Goal: Transaction & Acquisition: Purchase product/service

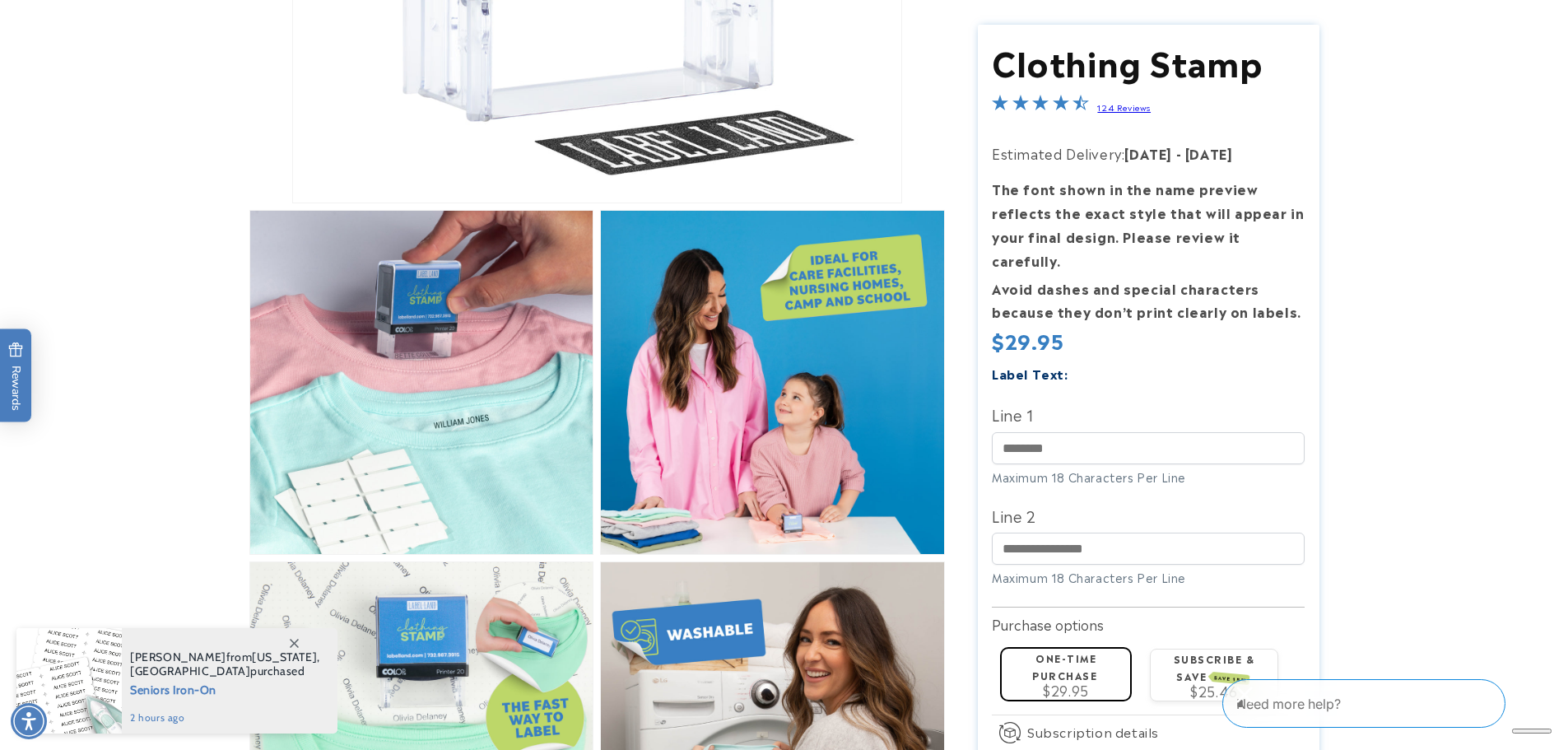
scroll to position [576, 0]
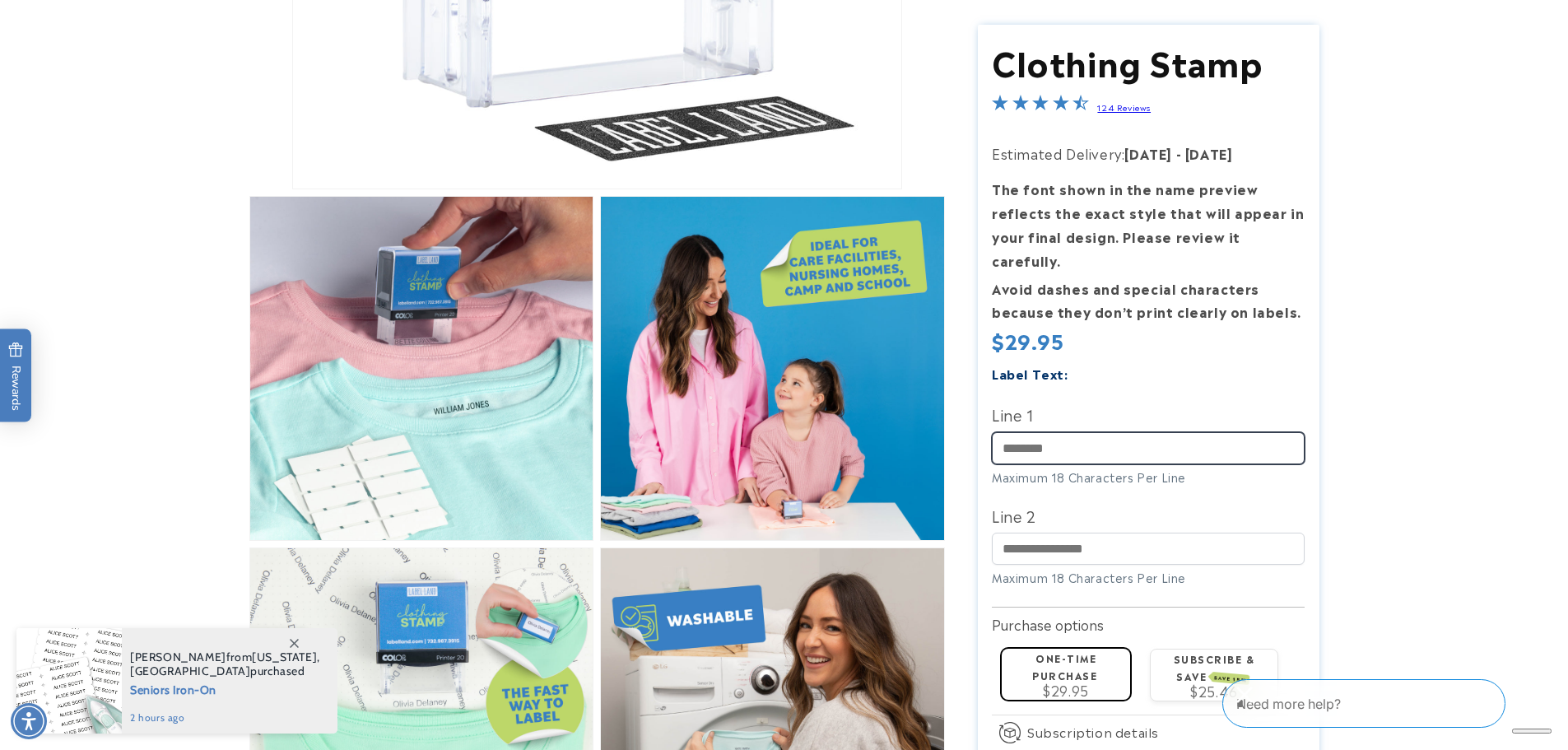
click at [1129, 432] on input "Line 1" at bounding box center [1147, 447] width 312 height 32
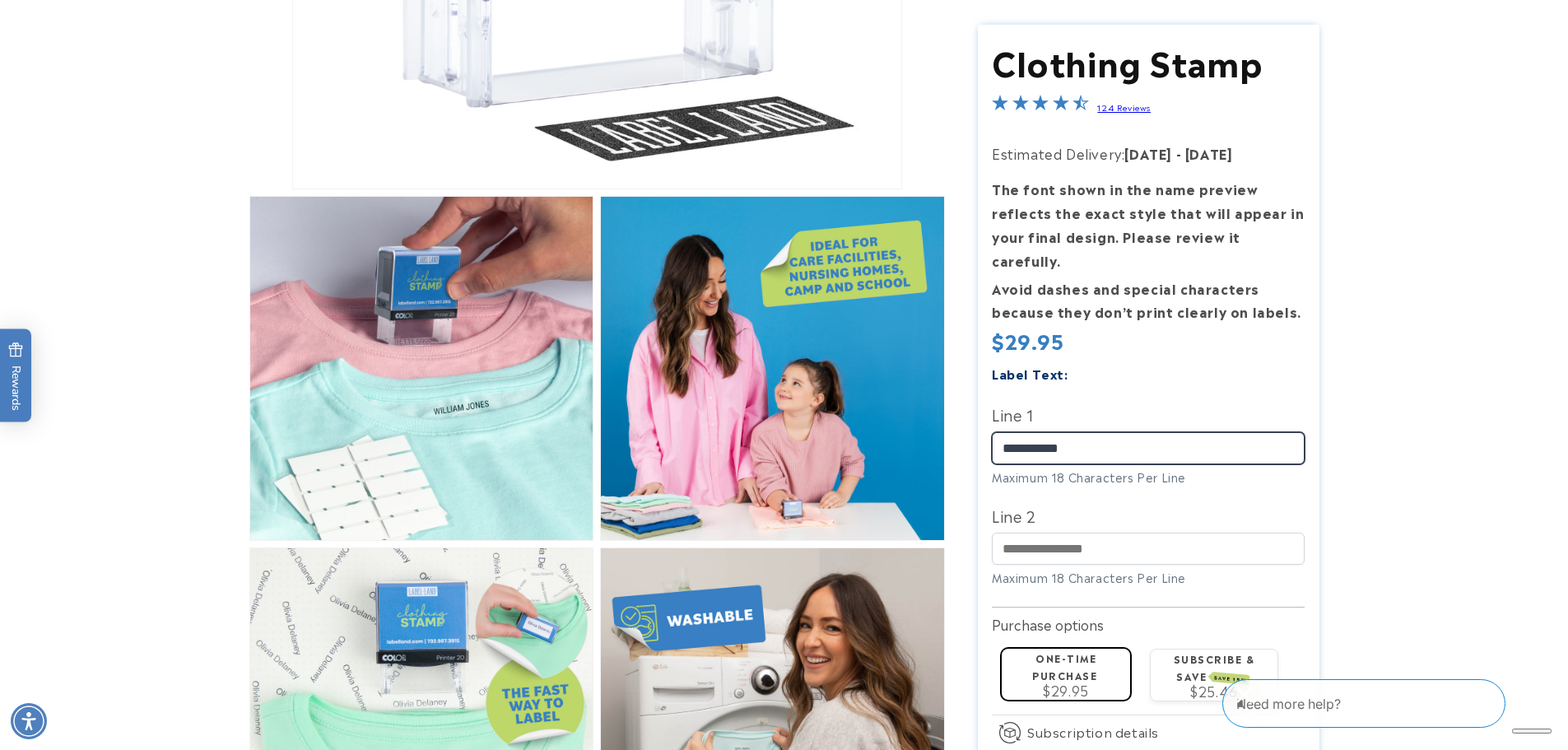
type input "**********"
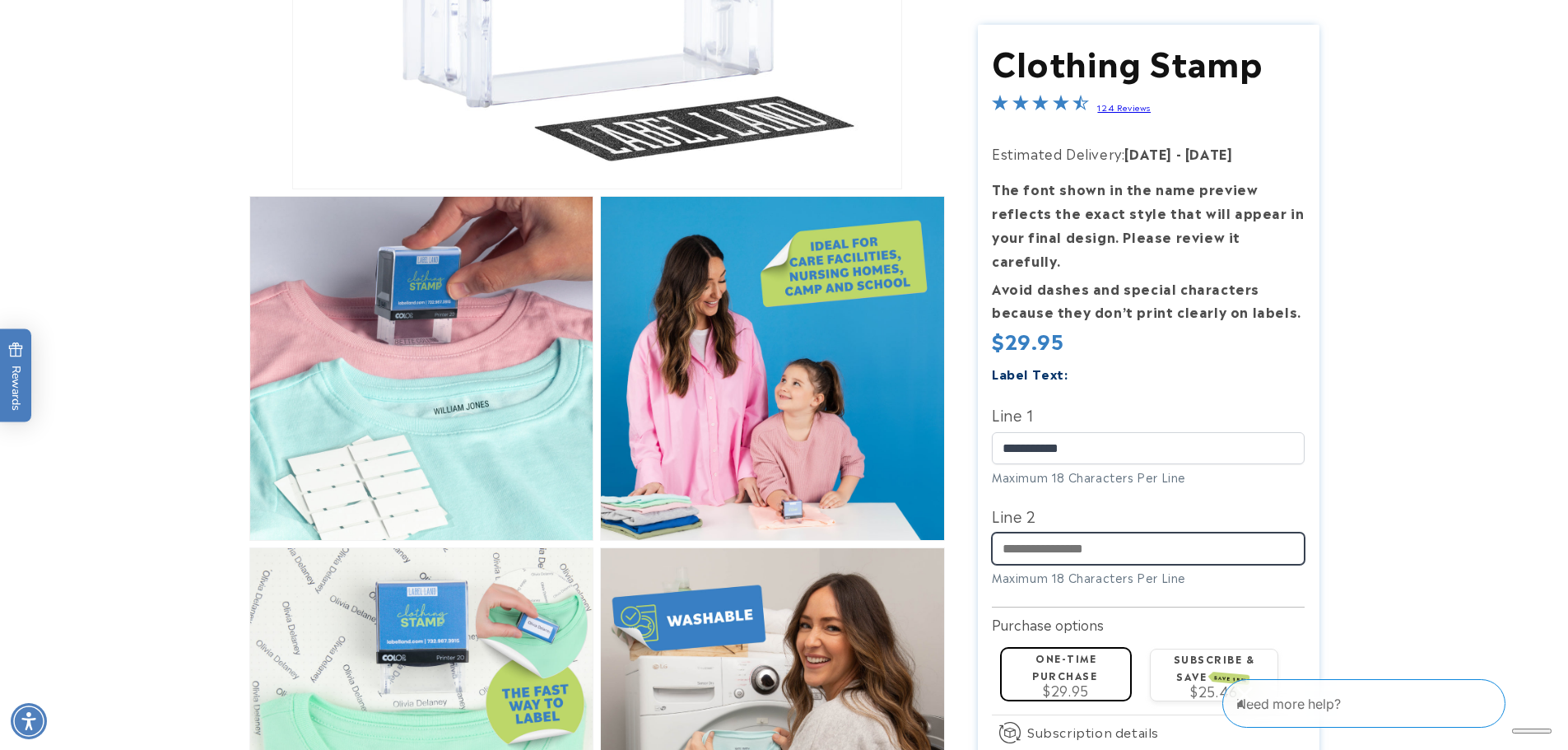
click at [1037, 533] on input "Line 2" at bounding box center [1147, 549] width 312 height 32
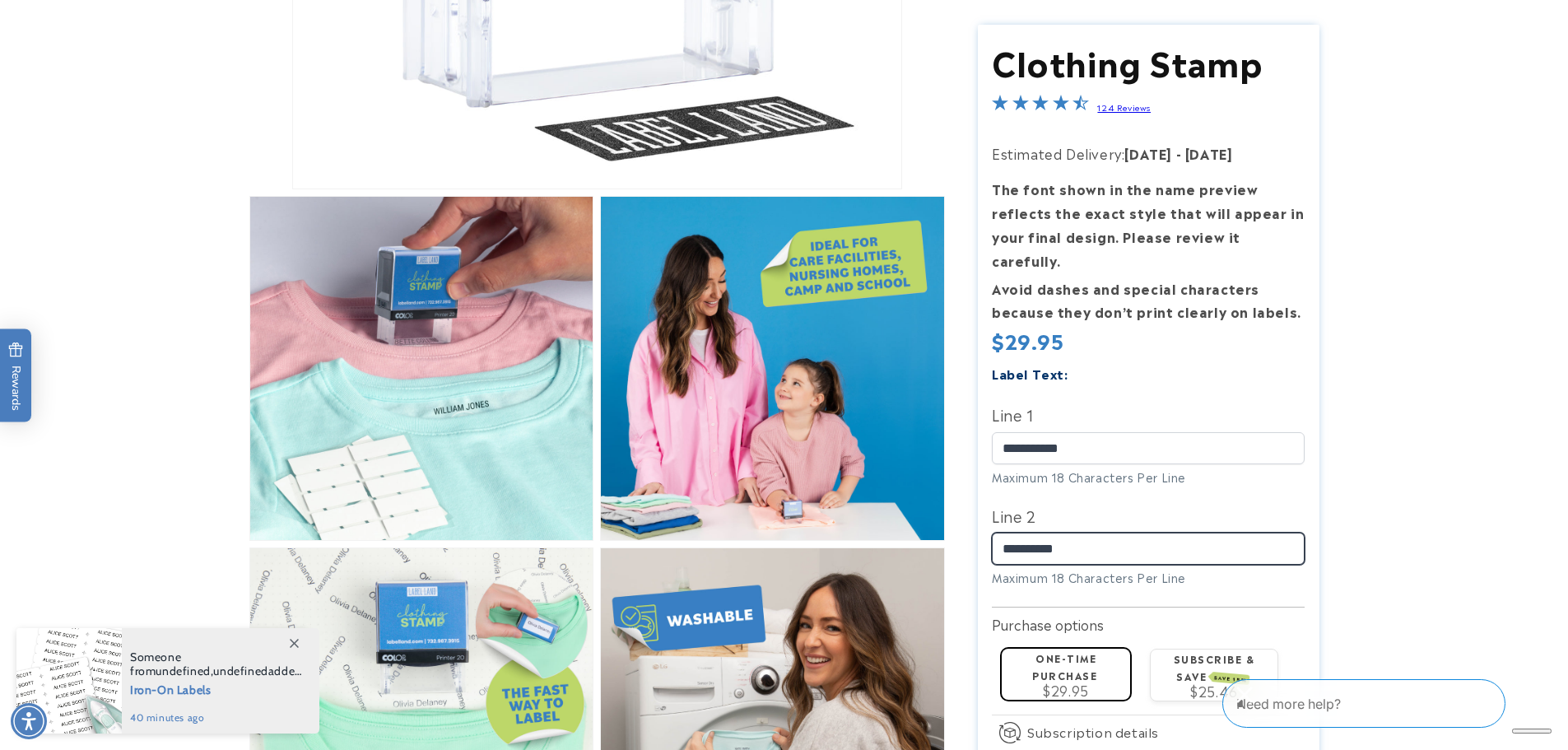
type input "**********"
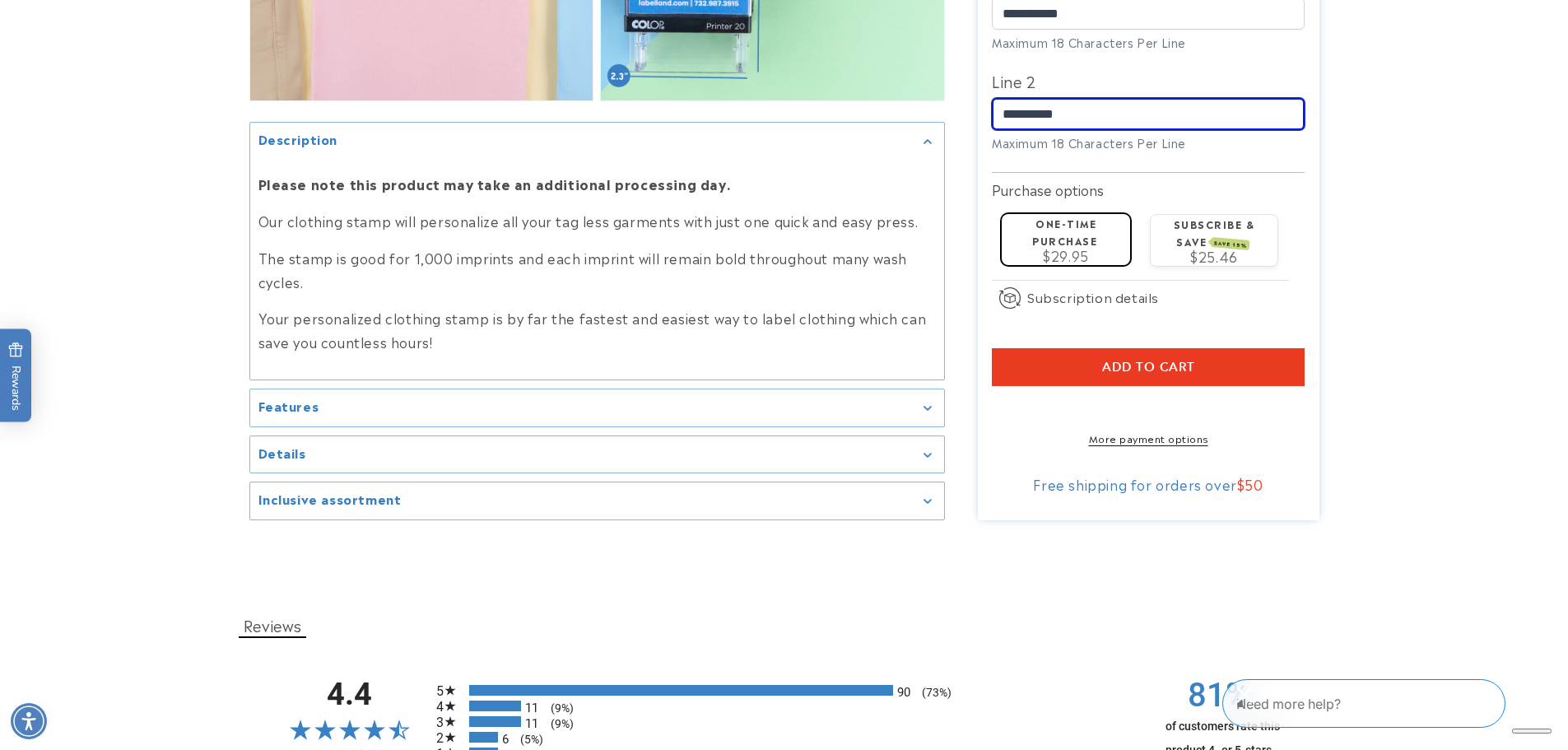
scroll to position [1729, 0]
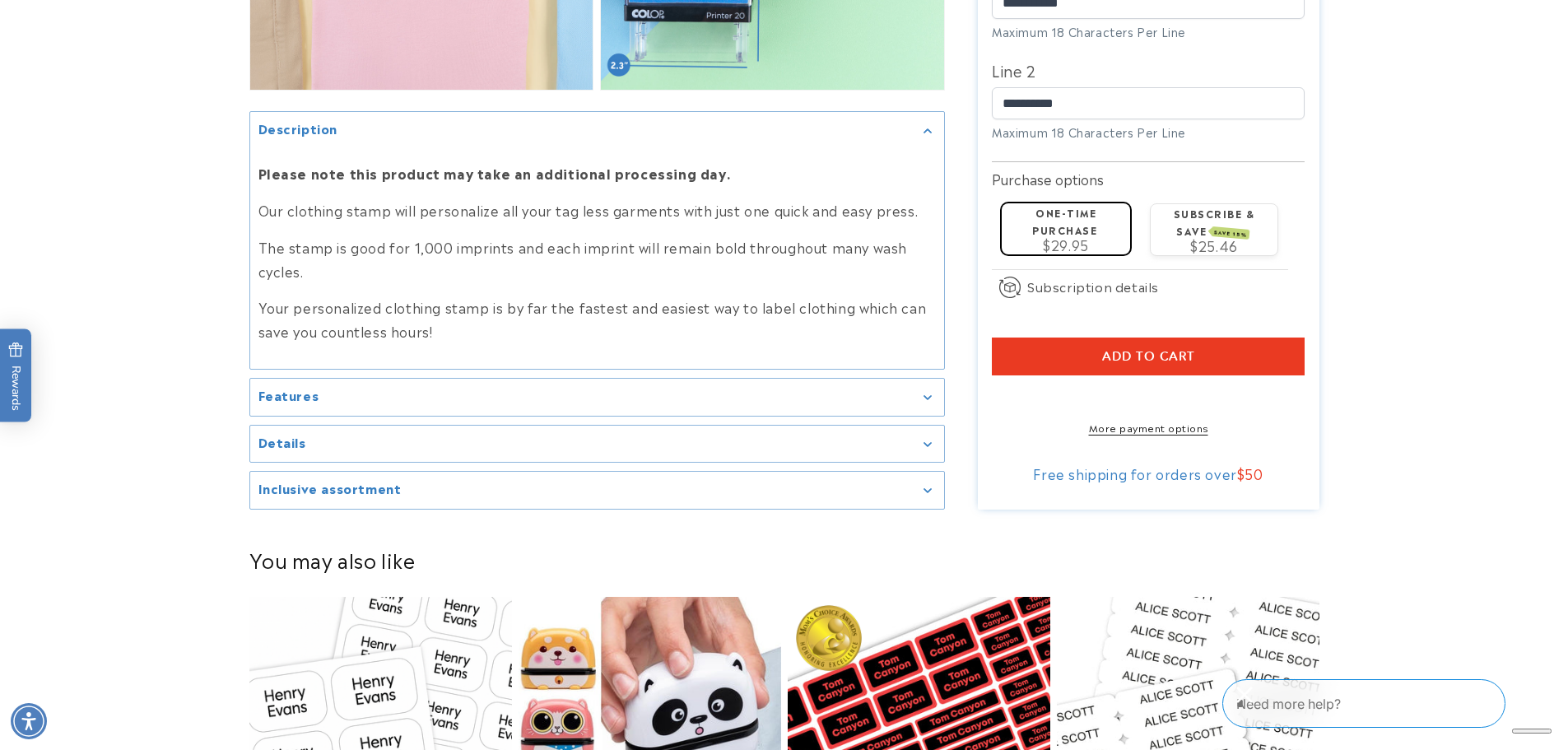
click at [801, 406] on summary "Features" at bounding box center [597, 397] width 694 height 37
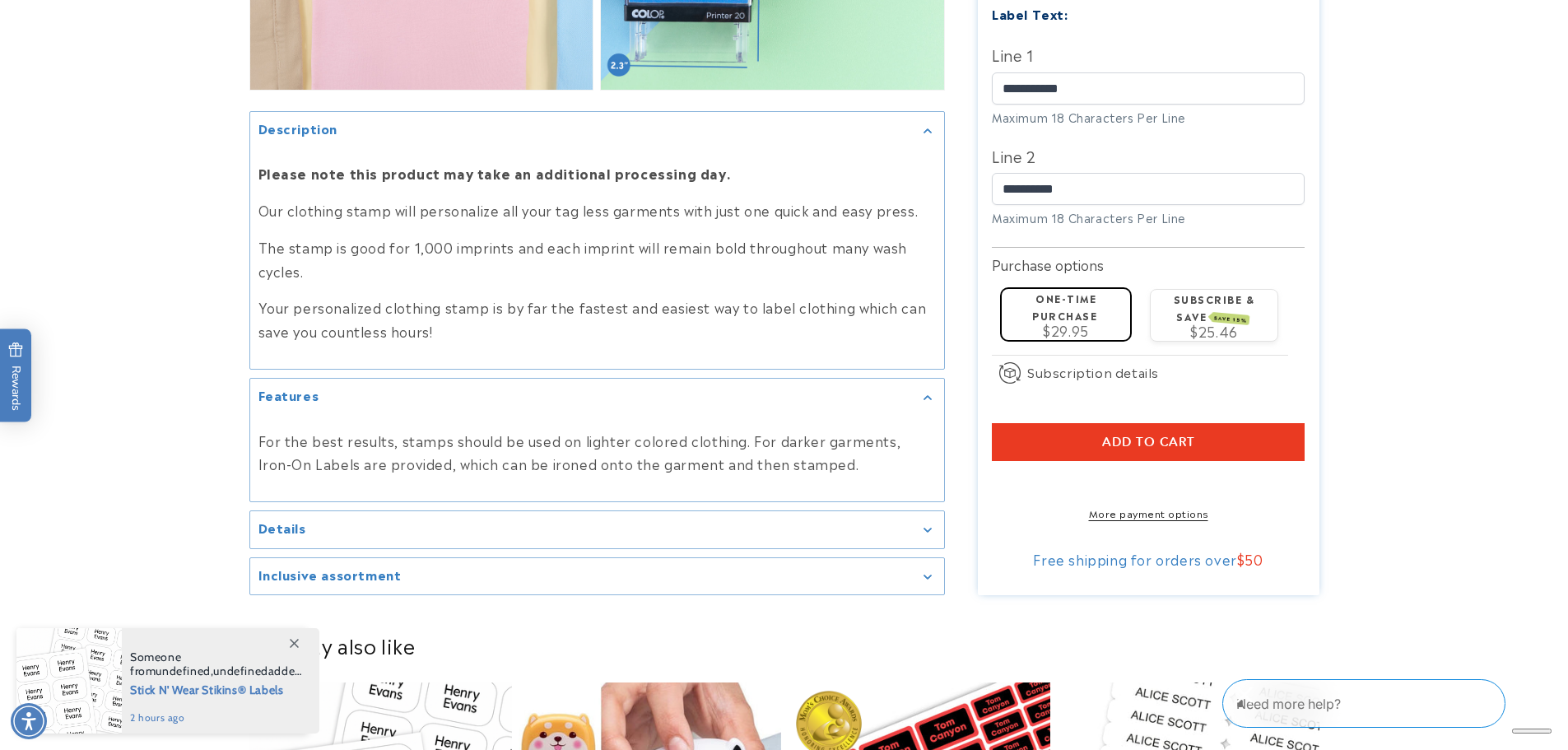
click at [868, 541] on summary "Details" at bounding box center [597, 530] width 694 height 37
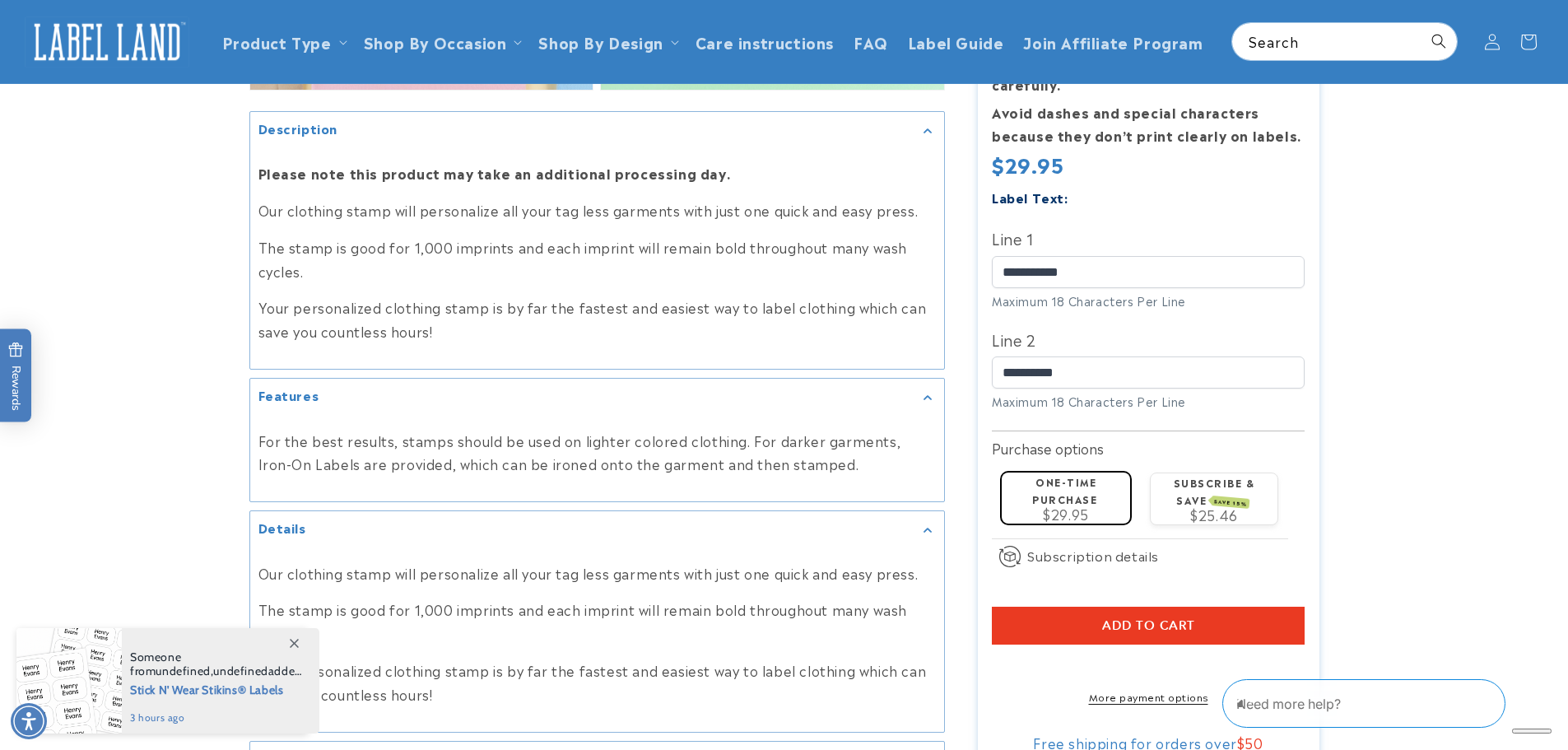
click at [1168, 618] on span "Add to cart" at bounding box center [1148, 626] width 93 height 15
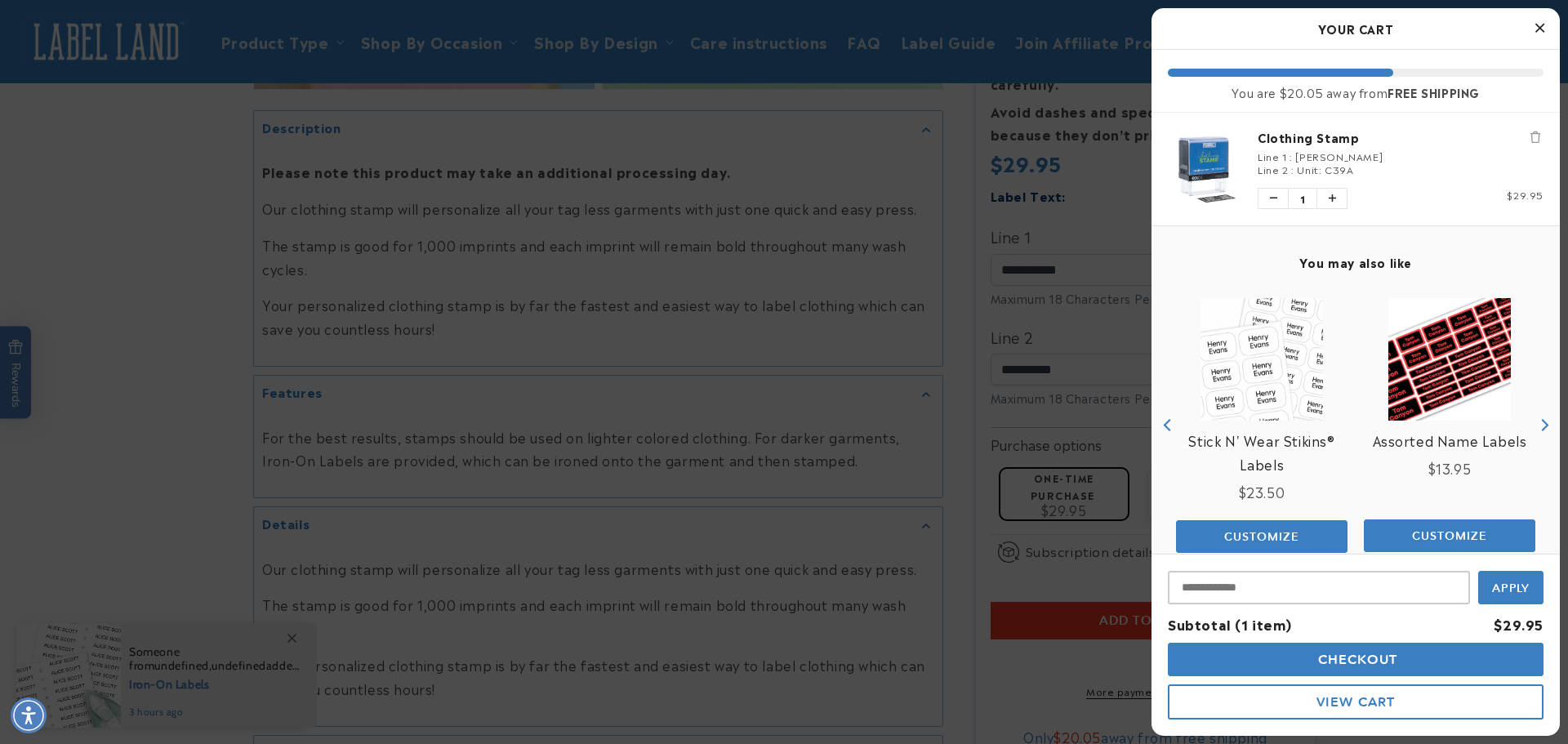
click at [972, 155] on div at bounding box center [784, 372] width 1568 height 744
click at [976, 155] on section "Clothing Stamp Clothing Stamp 124 Reviews Estimated Delivery: [DATE] - [DATE] T…" at bounding box center [1145, 311] width 339 height 923
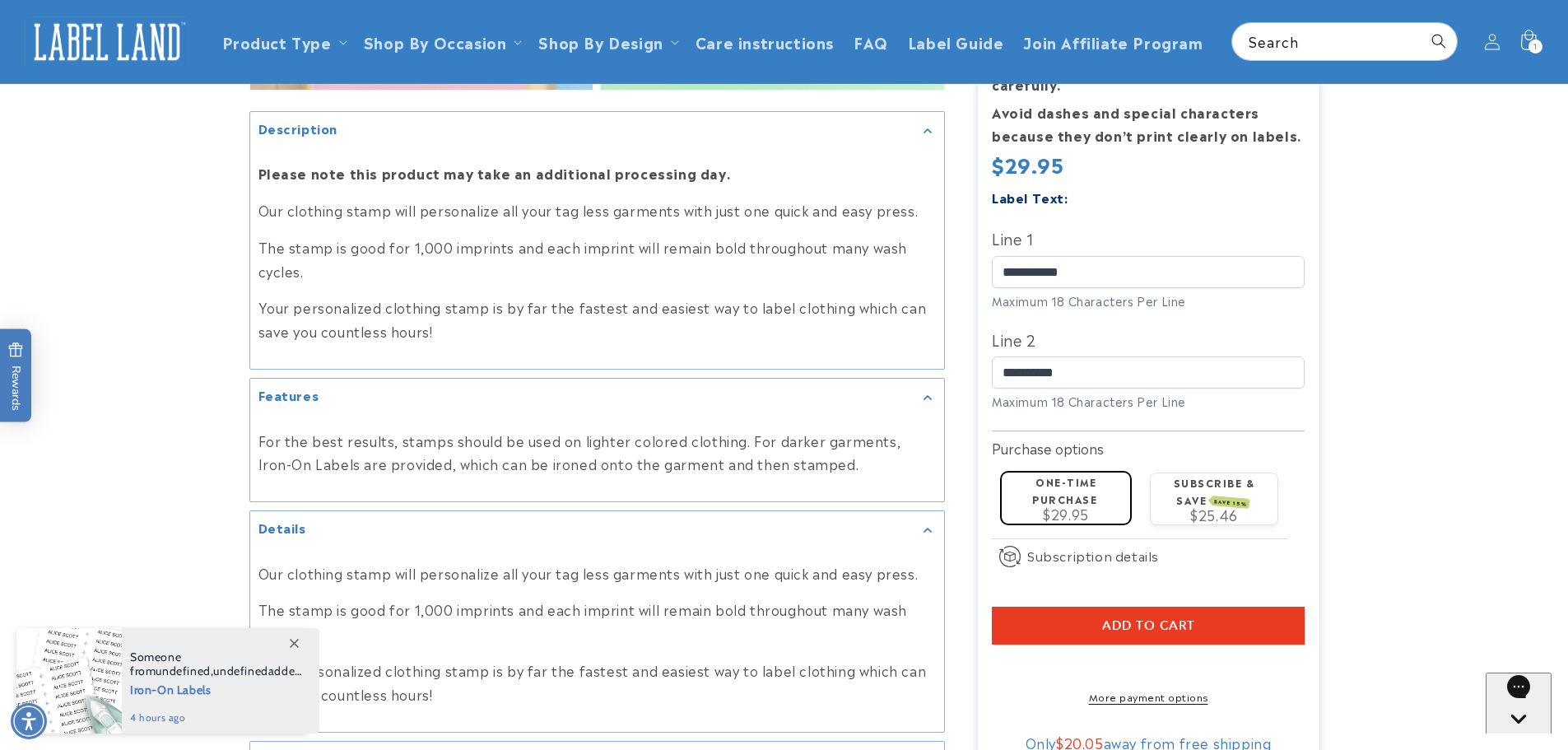
click at [297, 643] on icon at bounding box center [295, 644] width 9 height 9
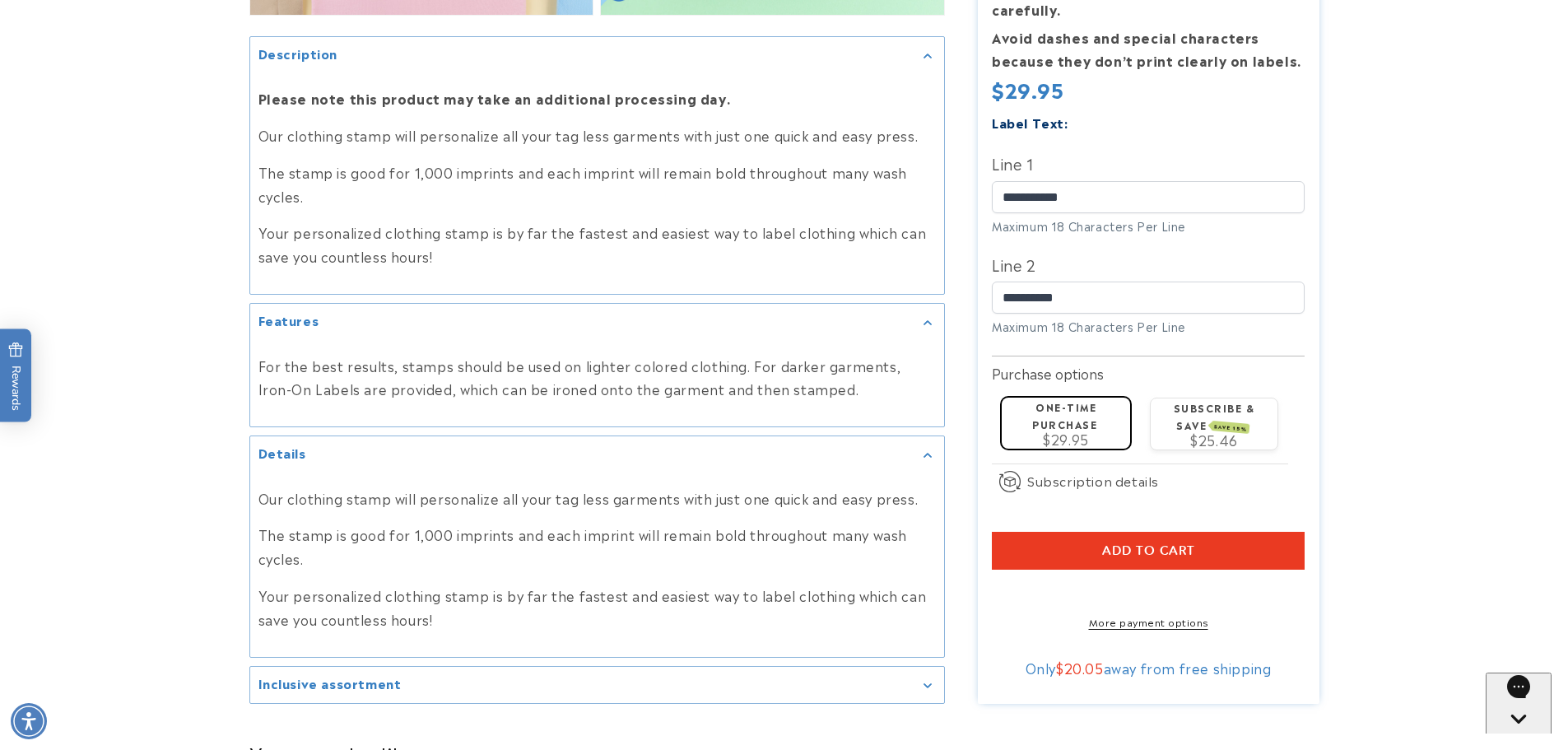
scroll to position [1893, 0]
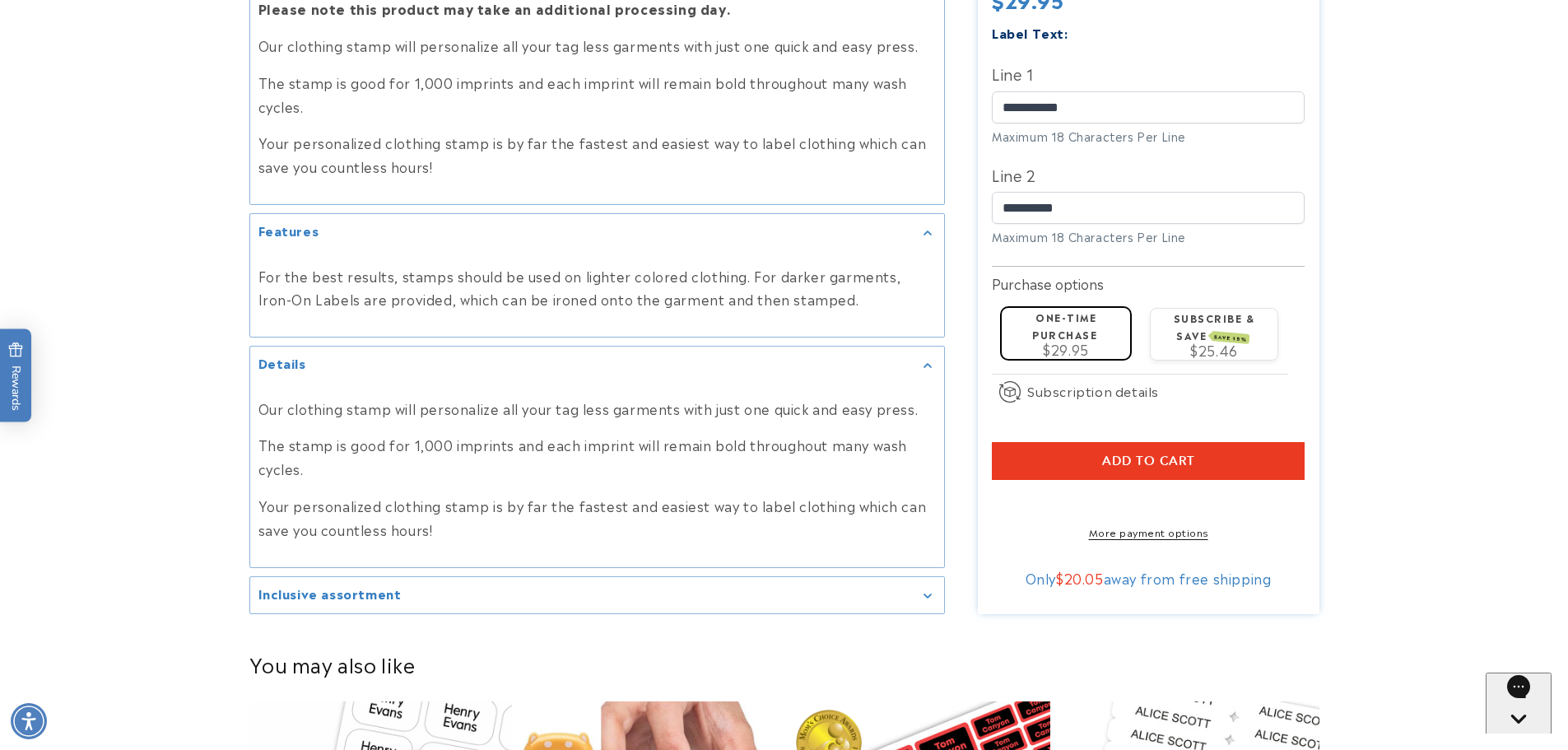
click at [434, 602] on summary "Inclusive assortment" at bounding box center [597, 595] width 694 height 37
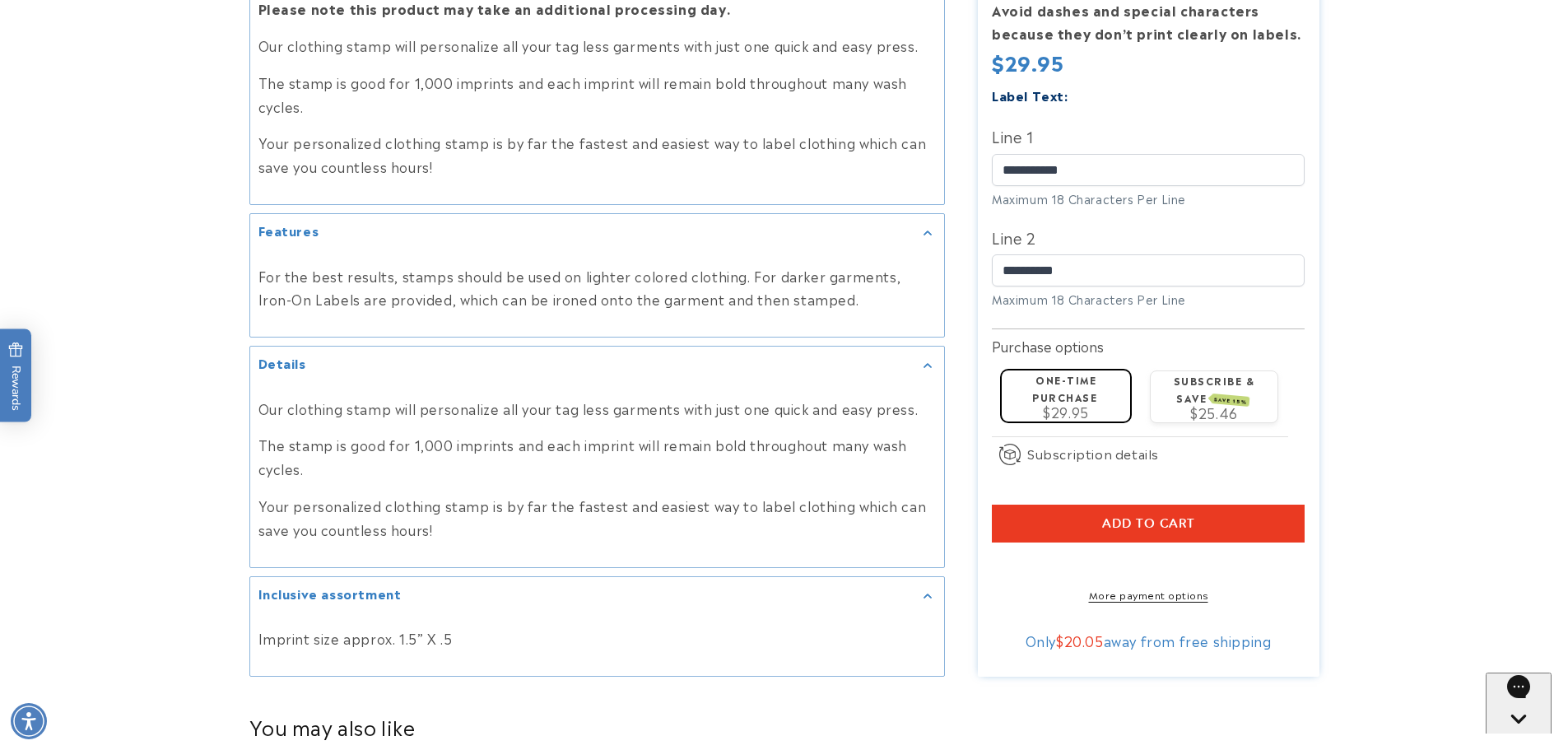
click at [434, 602] on summary "Inclusive assortment" at bounding box center [597, 595] width 694 height 37
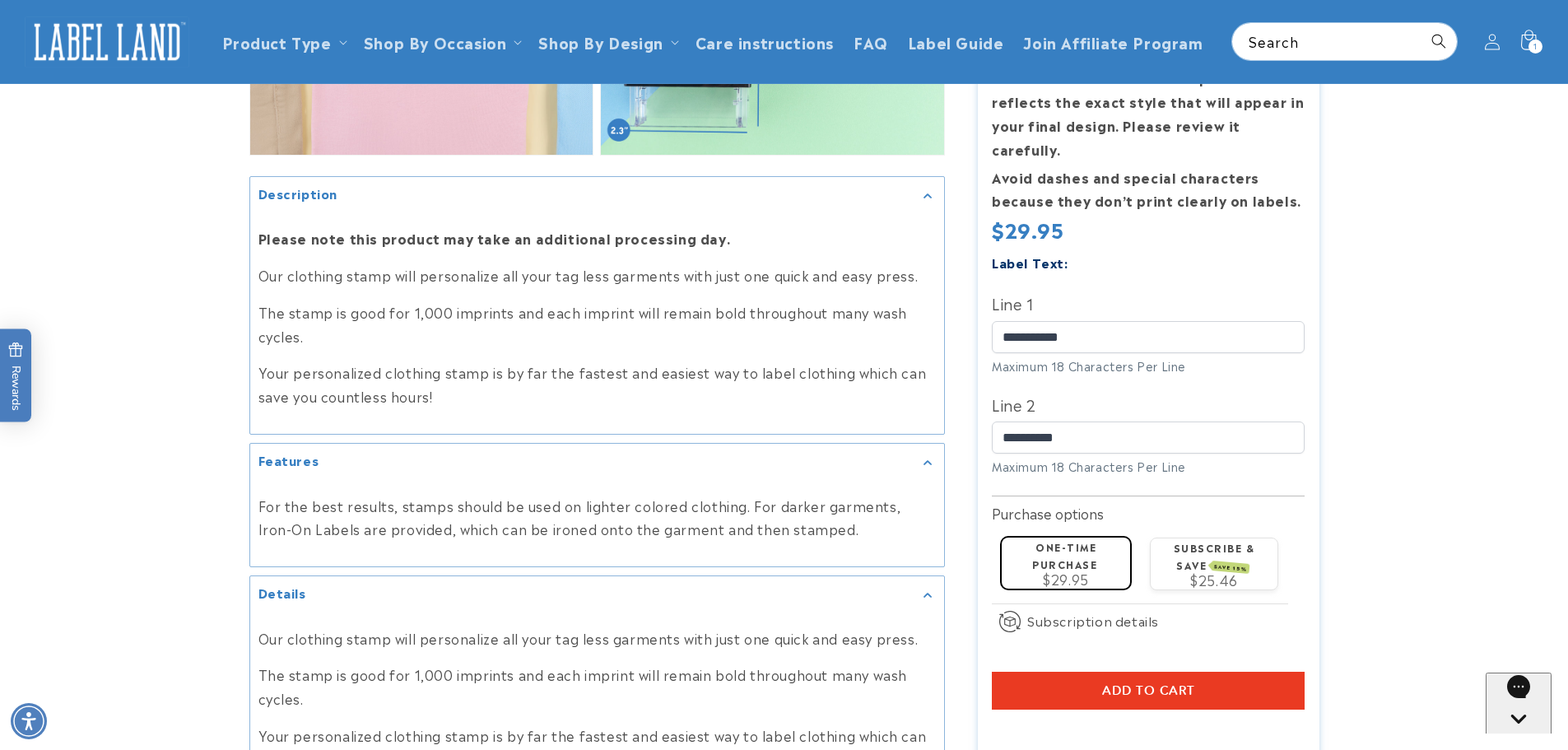
scroll to position [1646, 0]
